Goal: Information Seeking & Learning: Learn about a topic

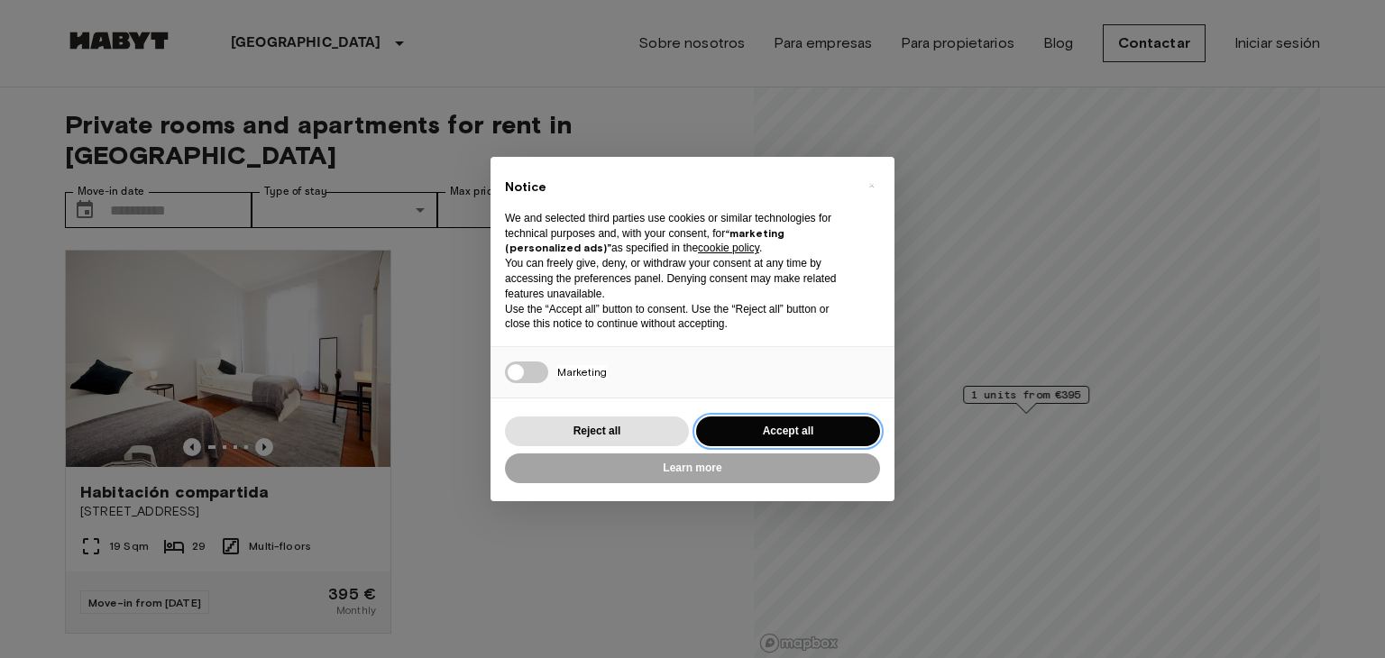
click at [768, 426] on button "Accept all" at bounding box center [788, 431] width 184 height 30
